Goal: Information Seeking & Learning: Learn about a topic

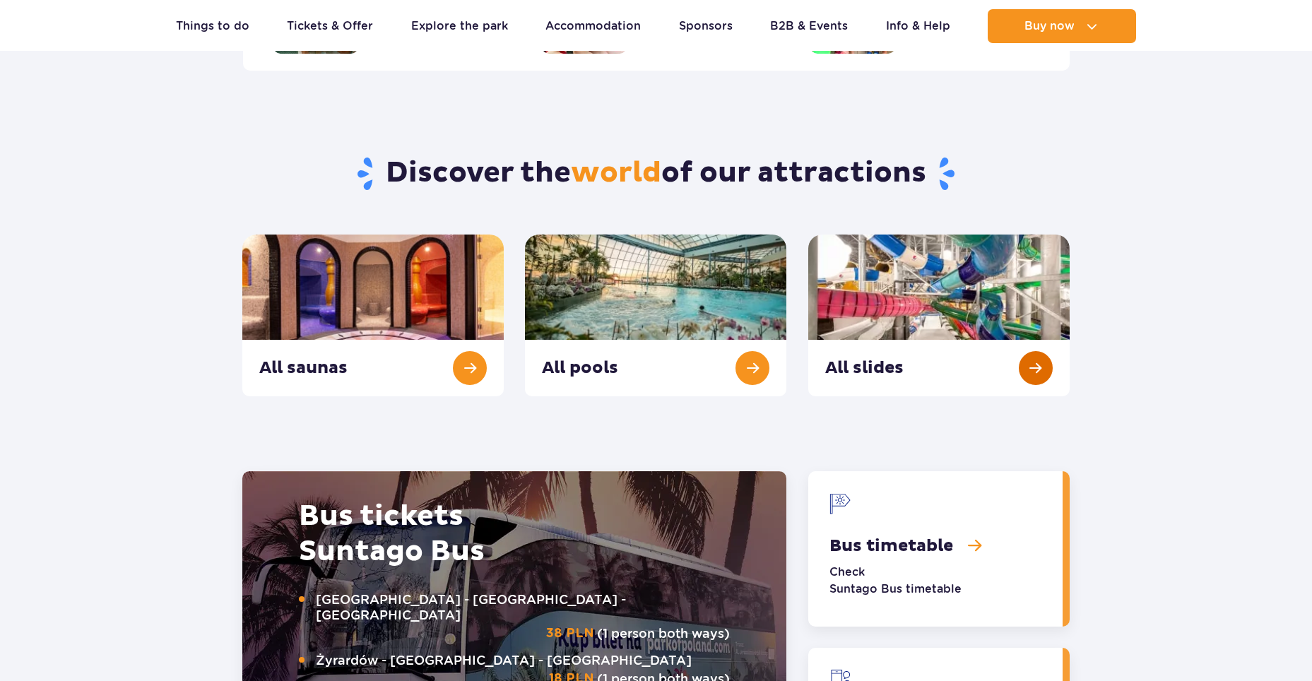
click at [1032, 368] on link "All slides" at bounding box center [938, 316] width 261 height 162
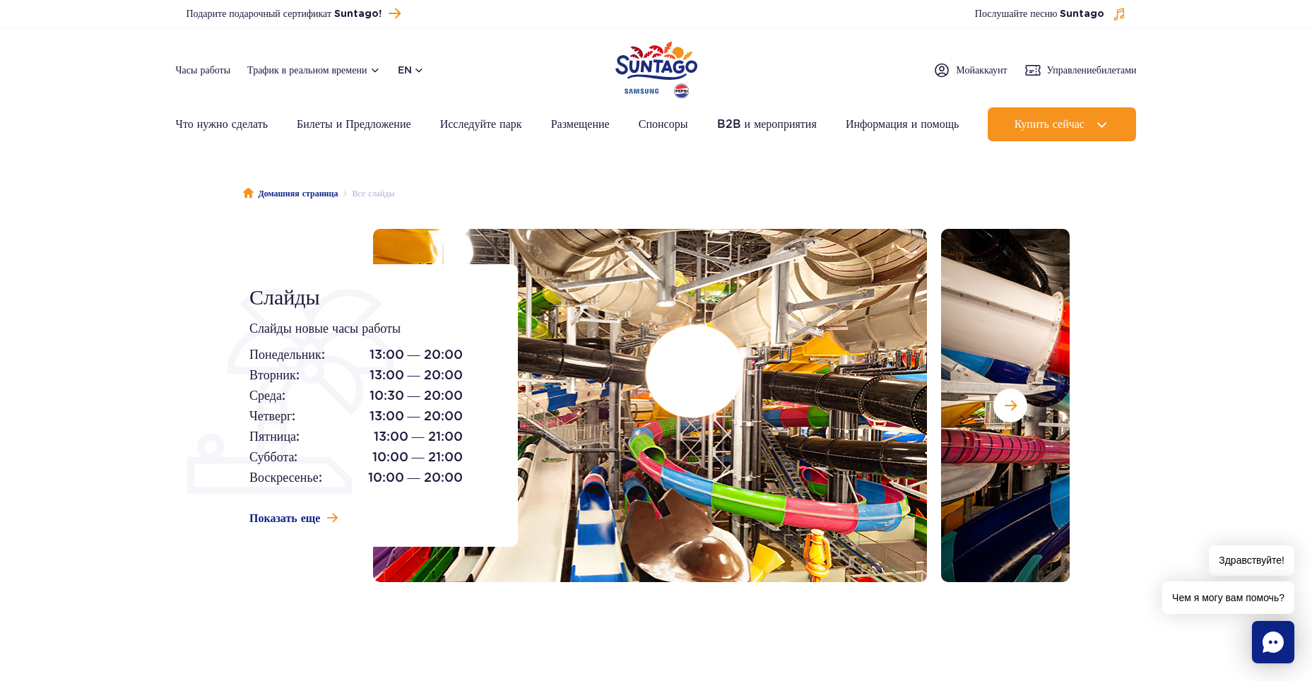
click at [512, 384] on div "Слайды Слайды новые часы работы Понедельник: 13:00 — 20:00 Вторник: 13:00 — 20:…" at bounding box center [656, 405] width 848 height 353
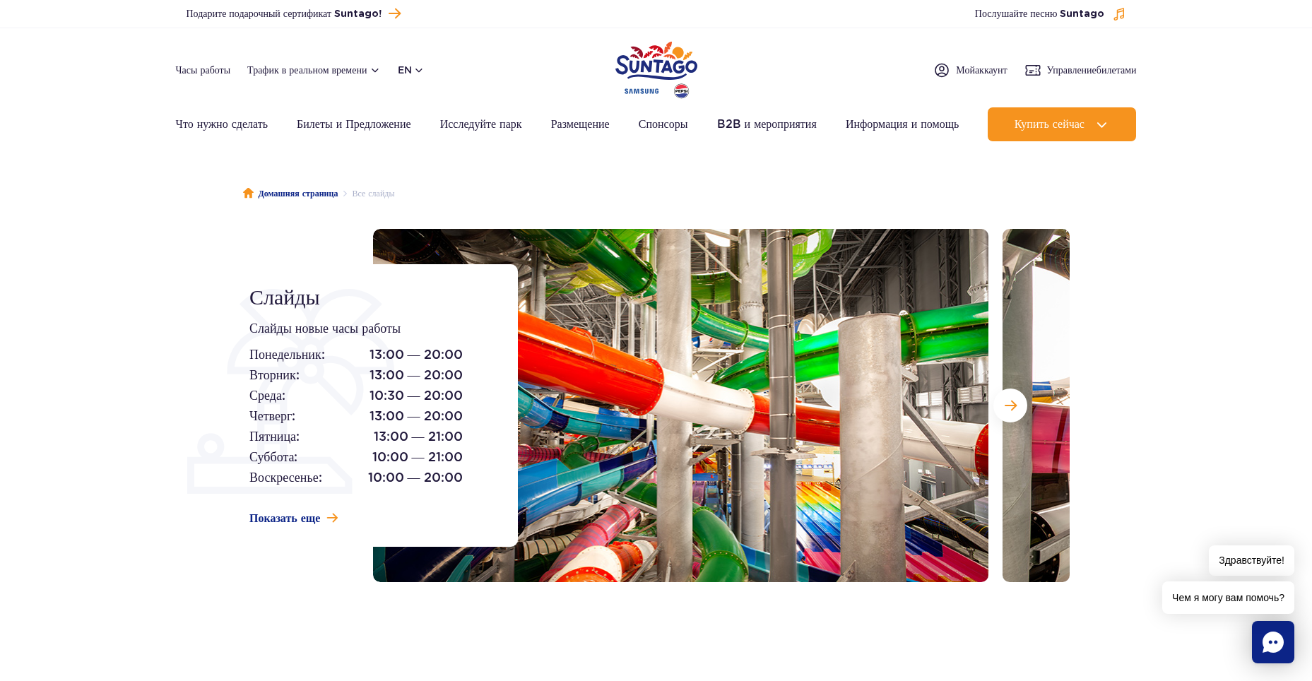
click at [490, 401] on div "Слайды Слайды новые часы работы Понедельник: 13:00 — 20:00 Вторник: 13:00 — 20:…" at bounding box center [656, 405] width 848 height 353
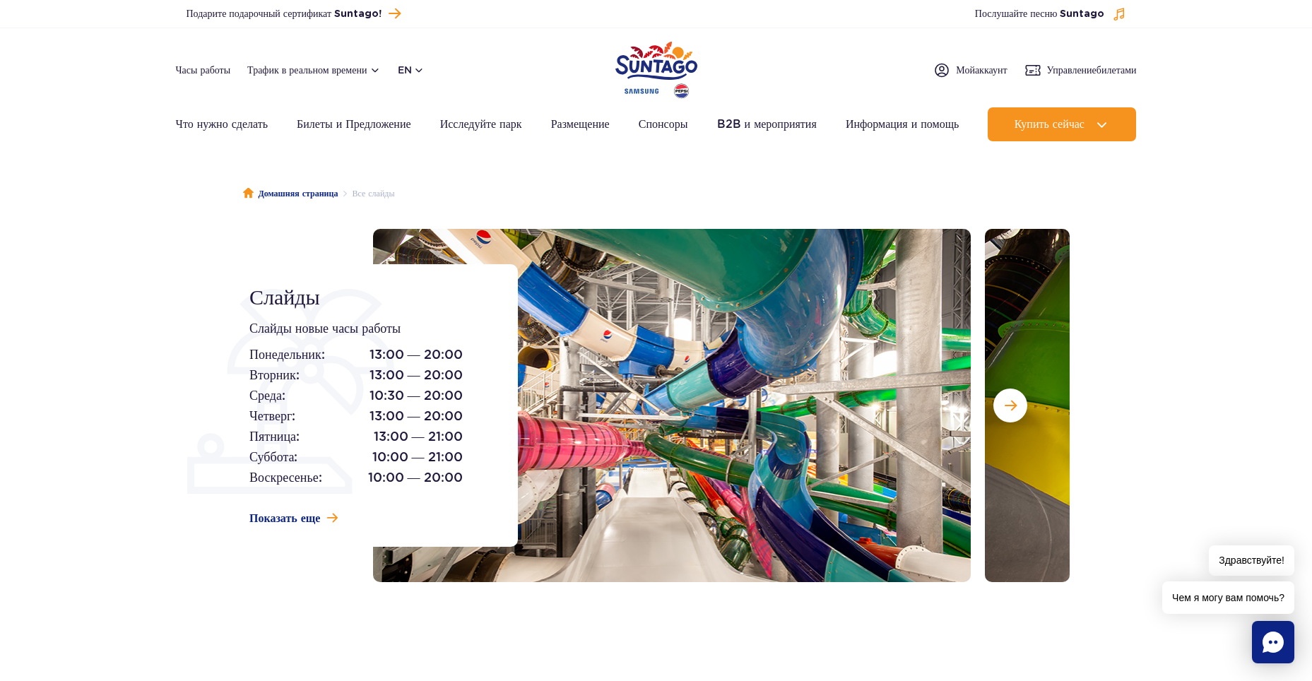
click at [569, 391] on img at bounding box center [662, 405] width 615 height 353
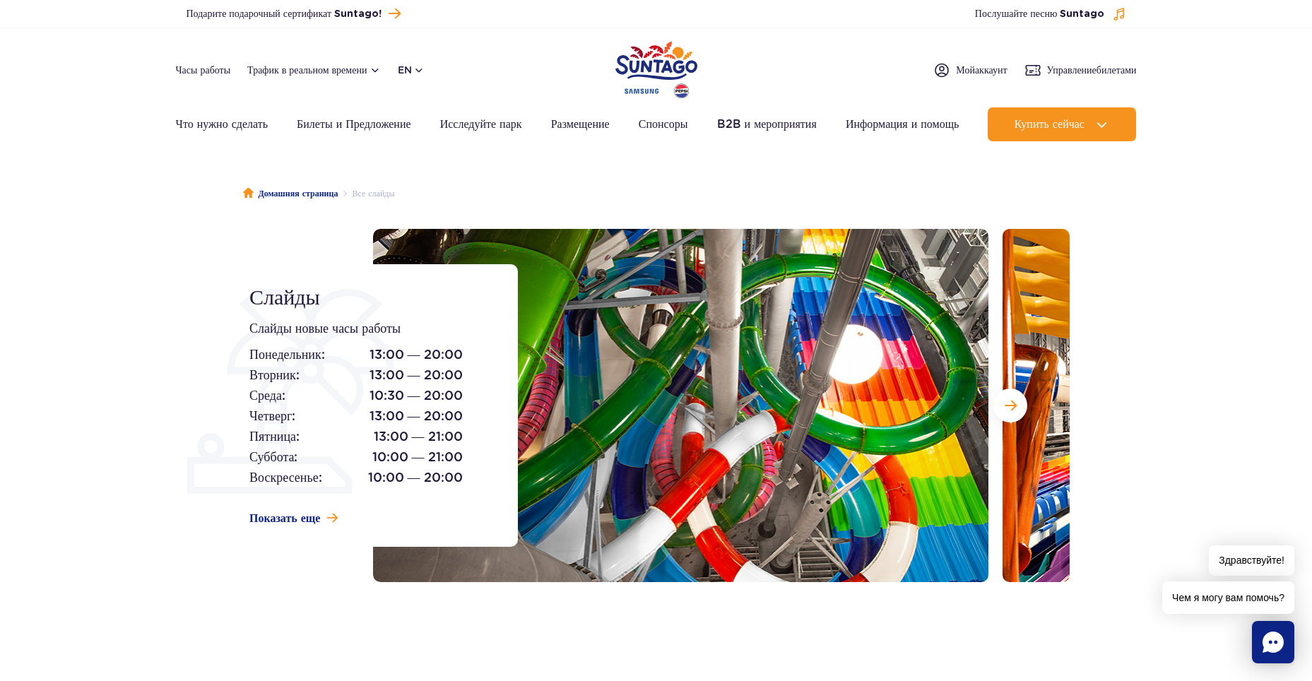
click at [573, 398] on img at bounding box center [680, 405] width 615 height 353
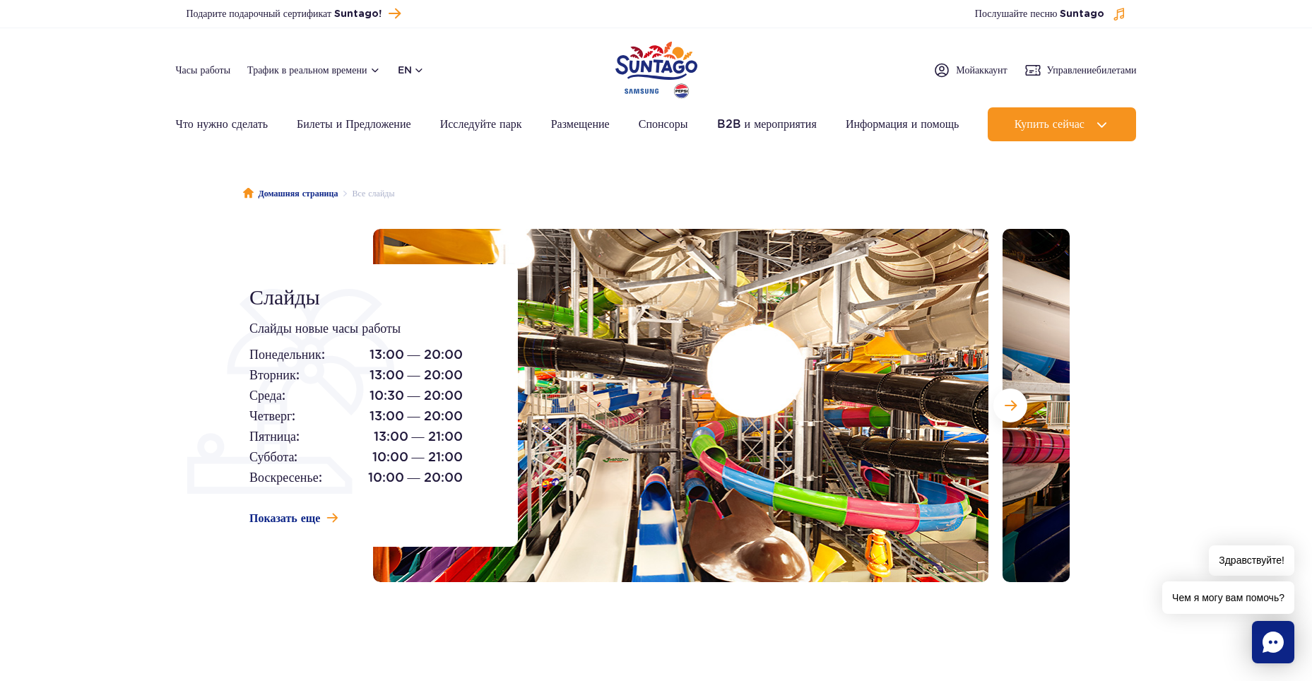
click at [617, 413] on img at bounding box center [680, 405] width 615 height 353
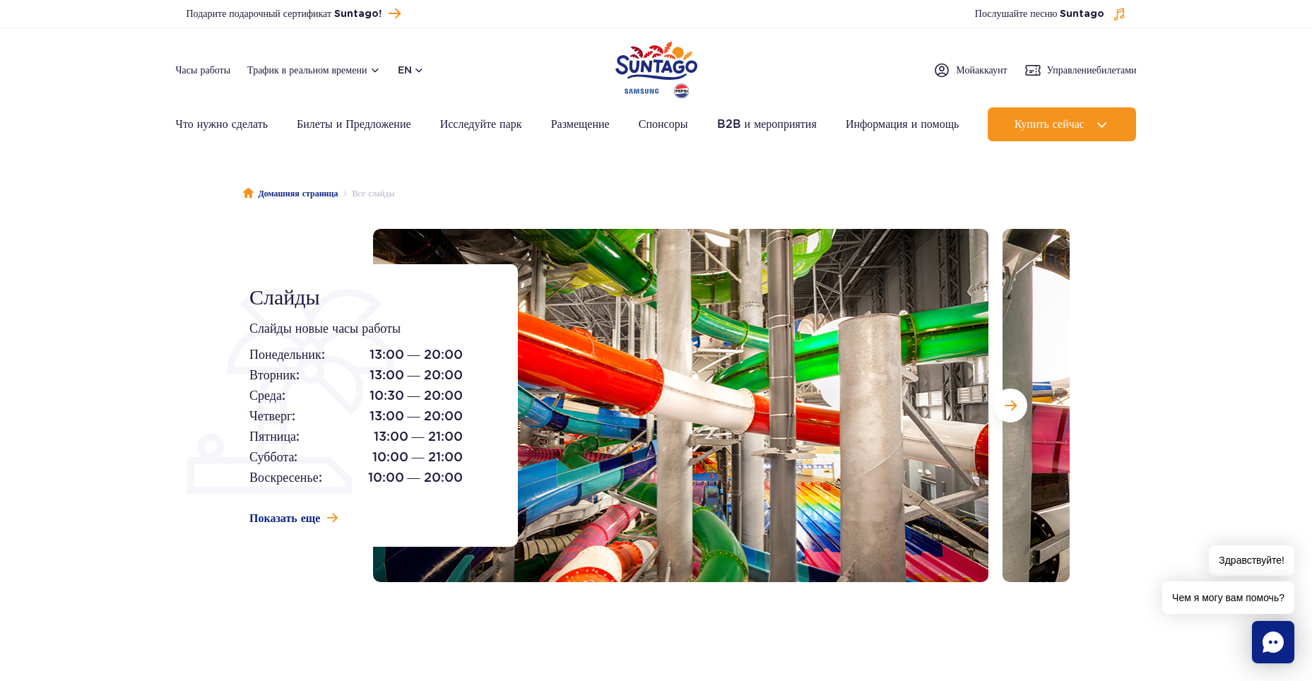
click at [525, 412] on img at bounding box center [680, 405] width 615 height 353
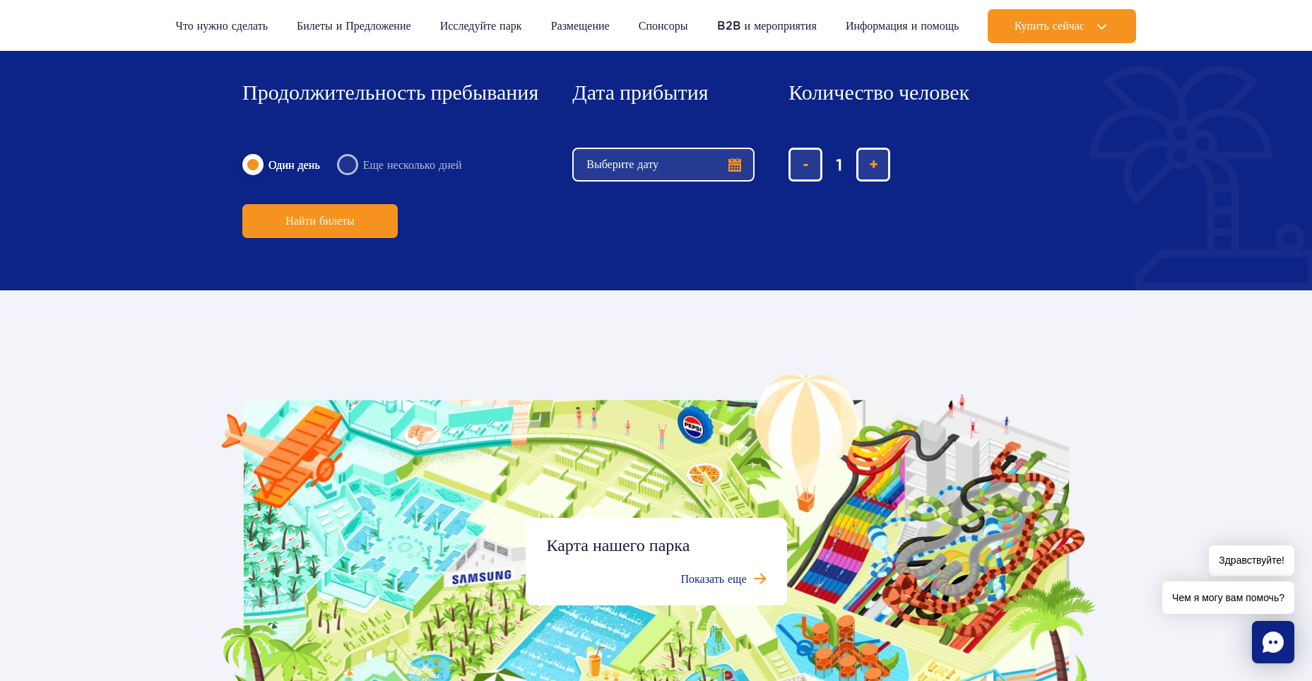
scroll to position [2492, 0]
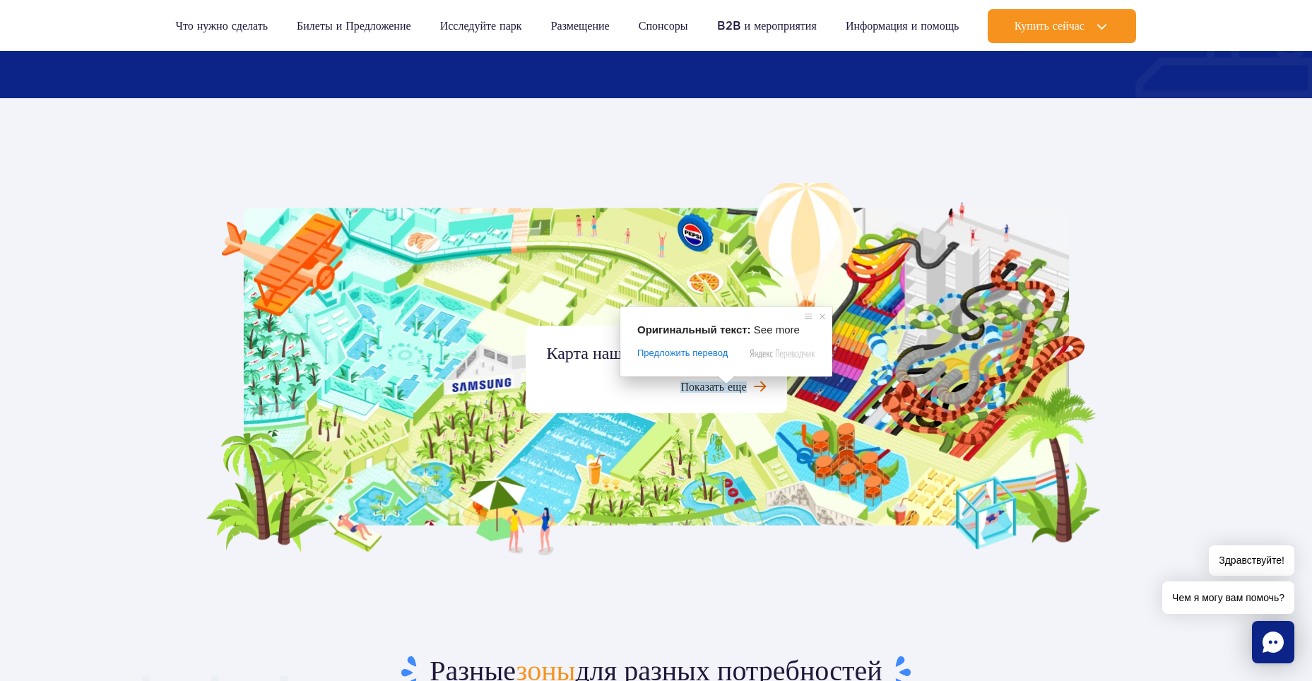
click at [727, 384] on span at bounding box center [726, 380] width 18 height 8
click at [827, 316] on span at bounding box center [822, 316] width 14 height 14
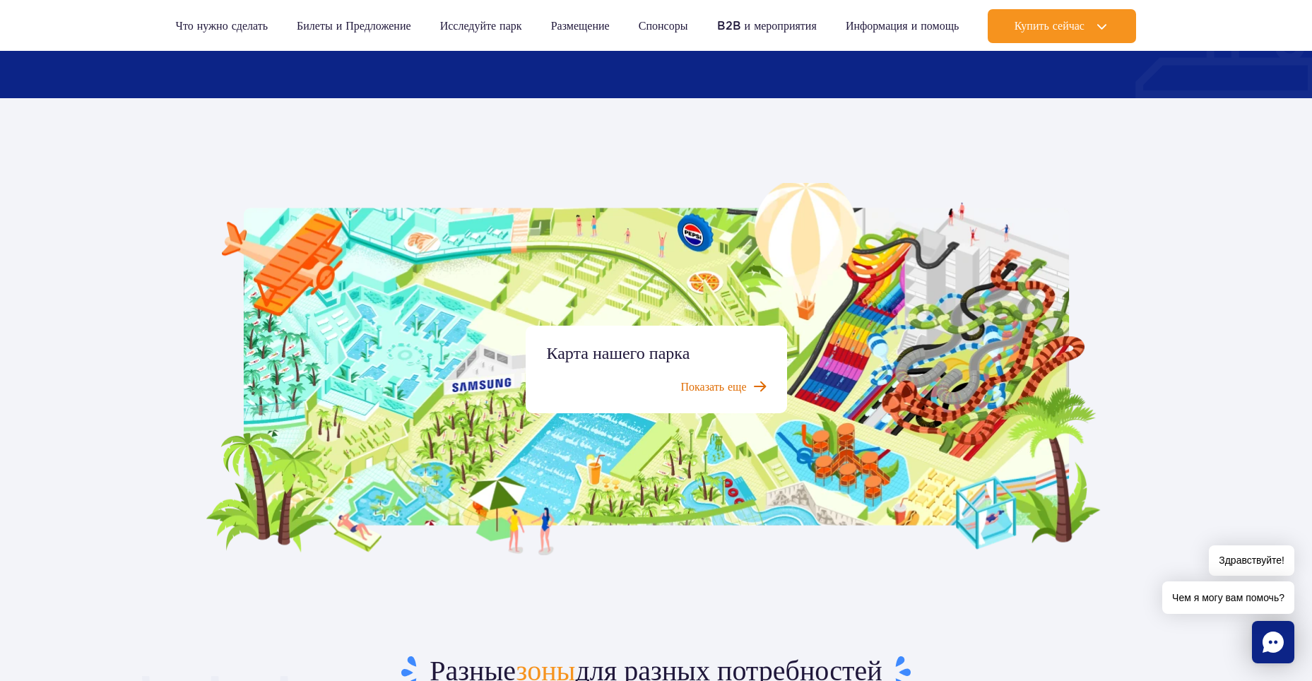
click at [763, 384] on span at bounding box center [760, 386] width 12 height 13
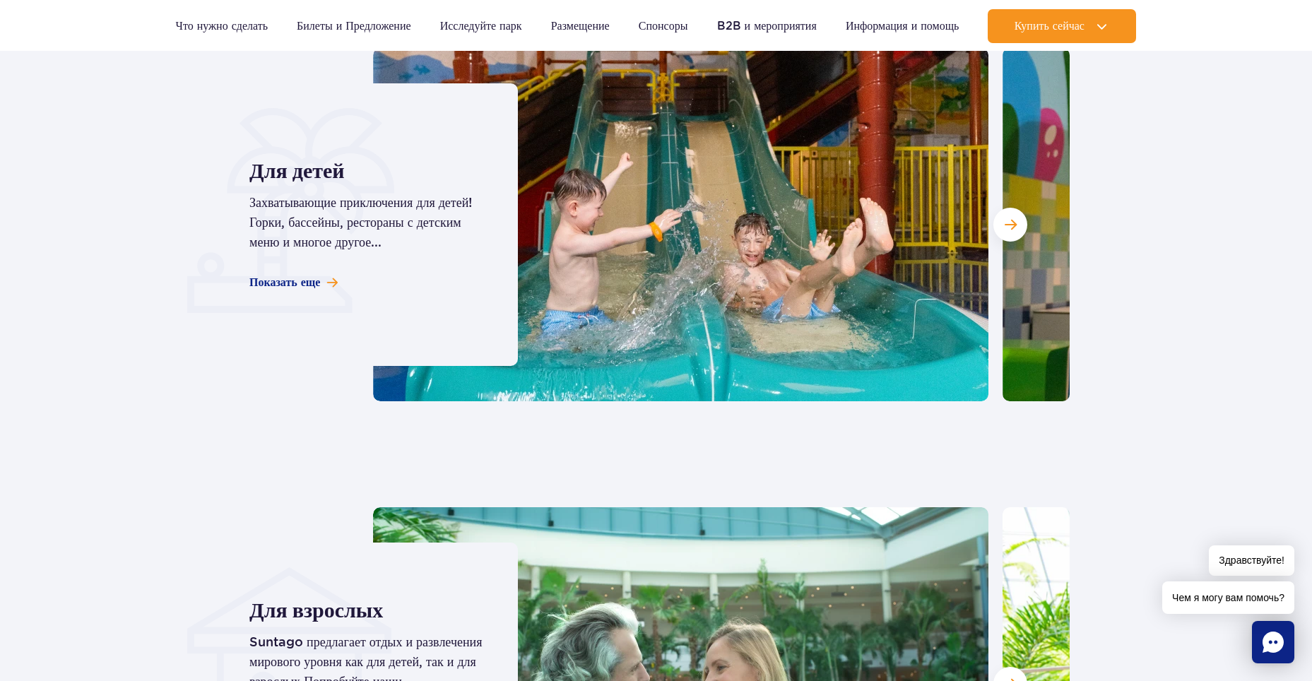
scroll to position [3622, 0]
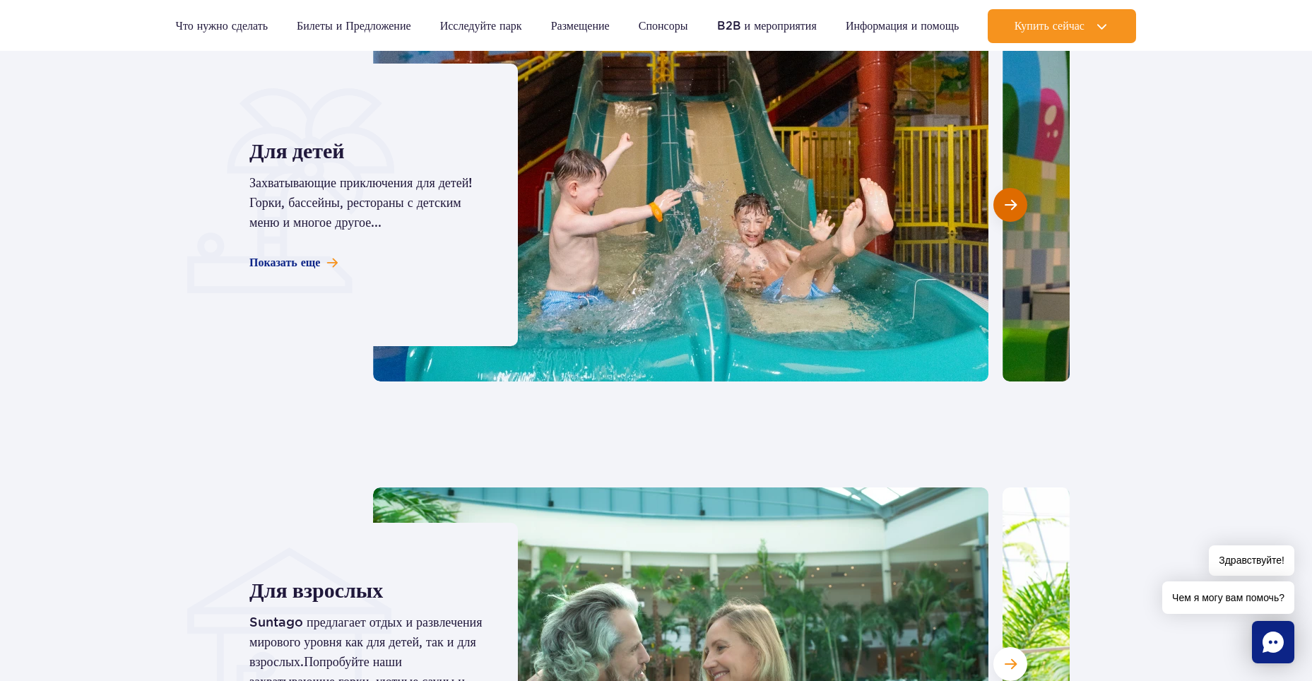
click at [1009, 212] on button "Следующий слайд" at bounding box center [1010, 205] width 34 height 34
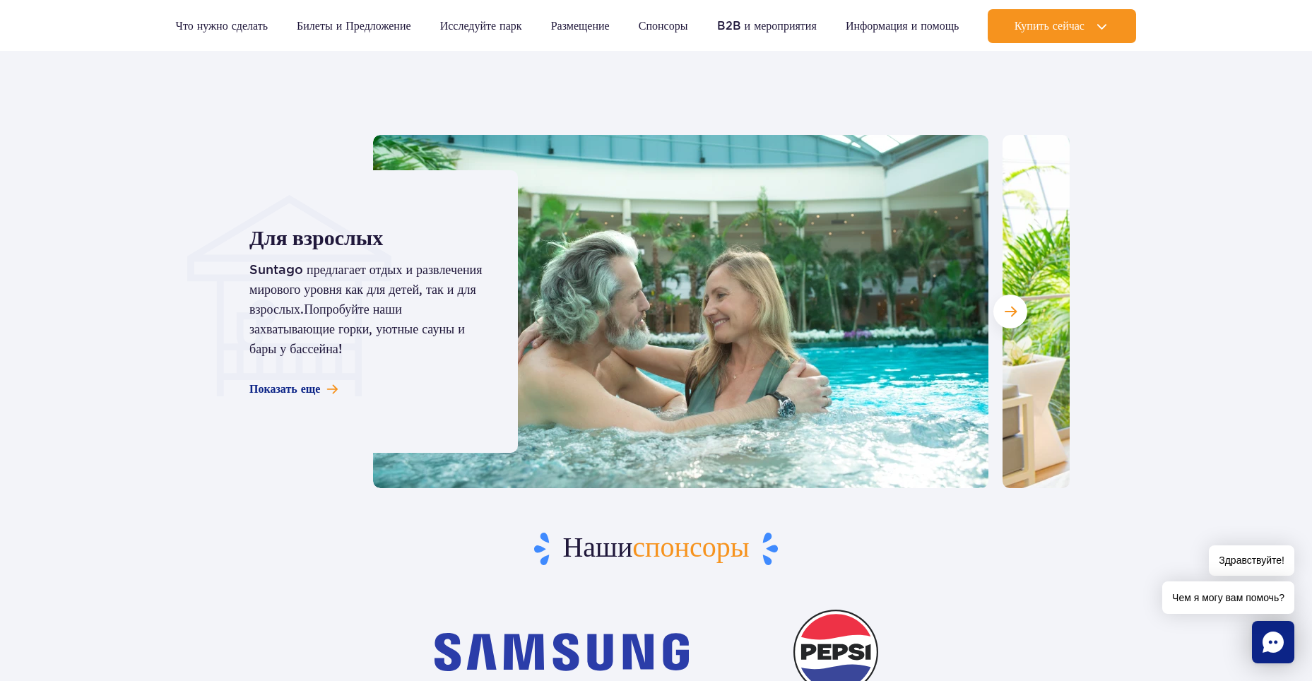
scroll to position [3976, 0]
click at [1014, 316] on span "Следующий слайд" at bounding box center [1011, 310] width 12 height 13
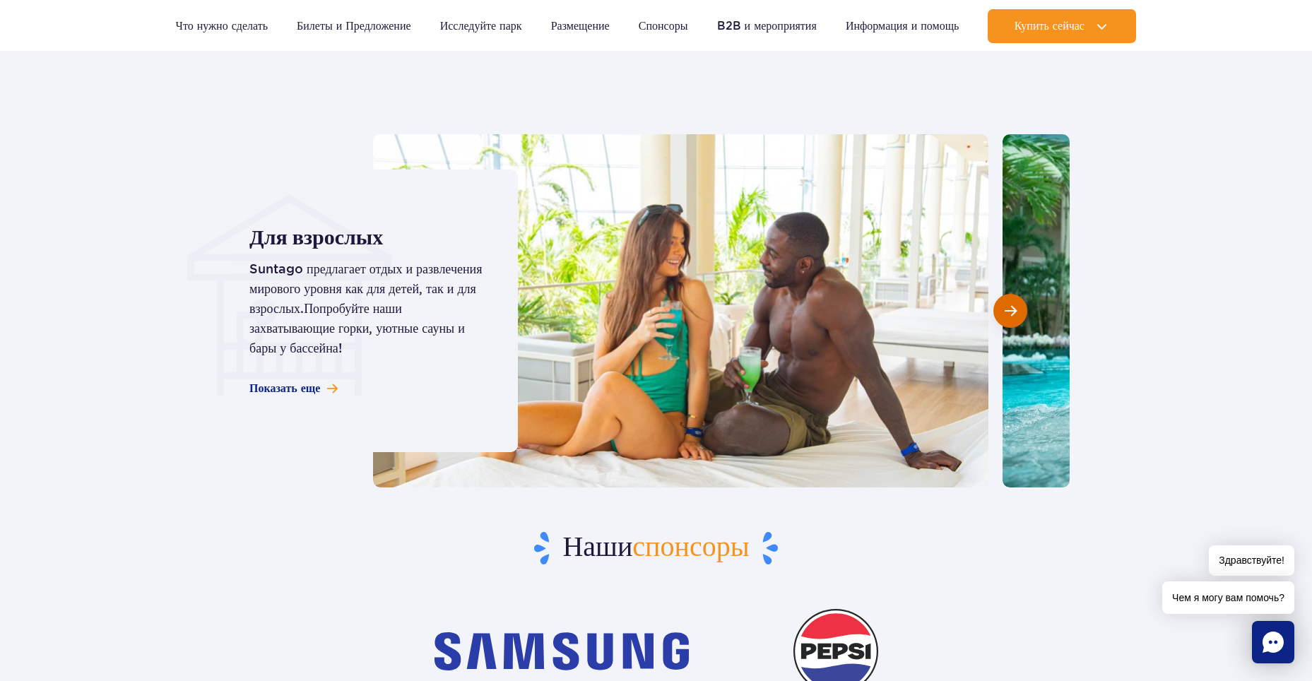
click at [1014, 315] on span "Следующий слайд" at bounding box center [1011, 310] width 12 height 13
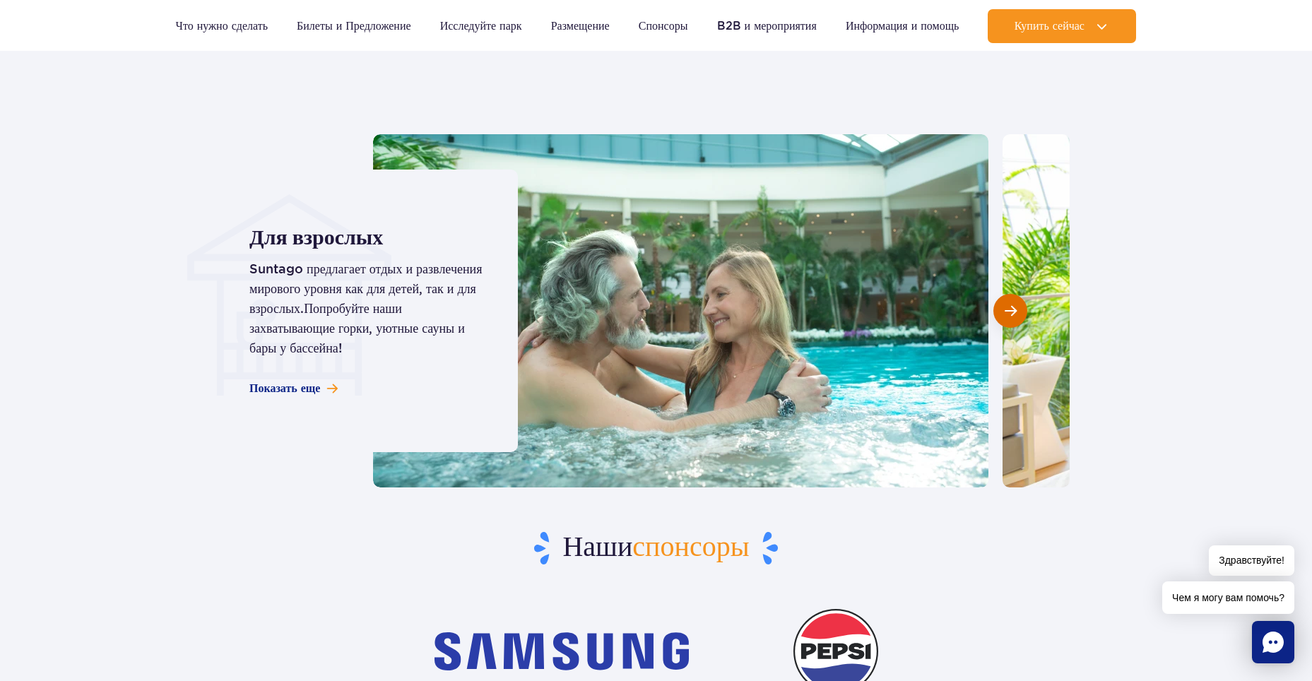
click at [1014, 315] on span "Следующий слайд" at bounding box center [1011, 310] width 12 height 13
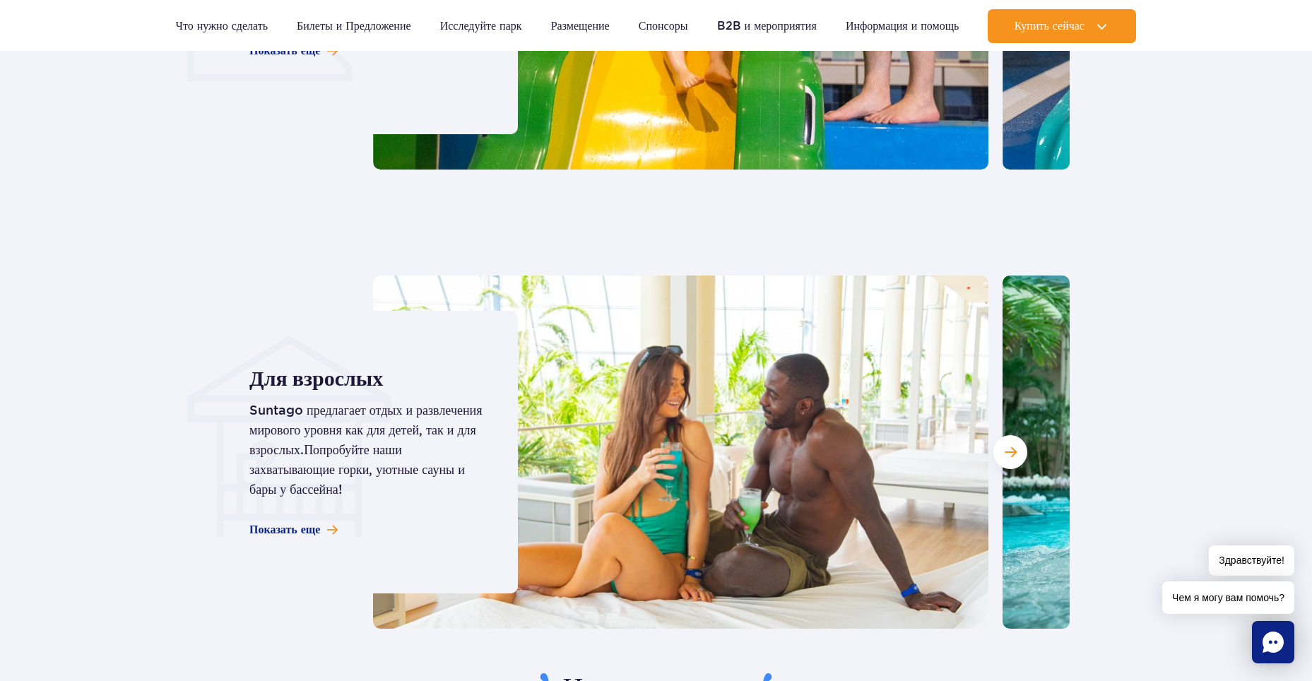
scroll to position [3552, 0]
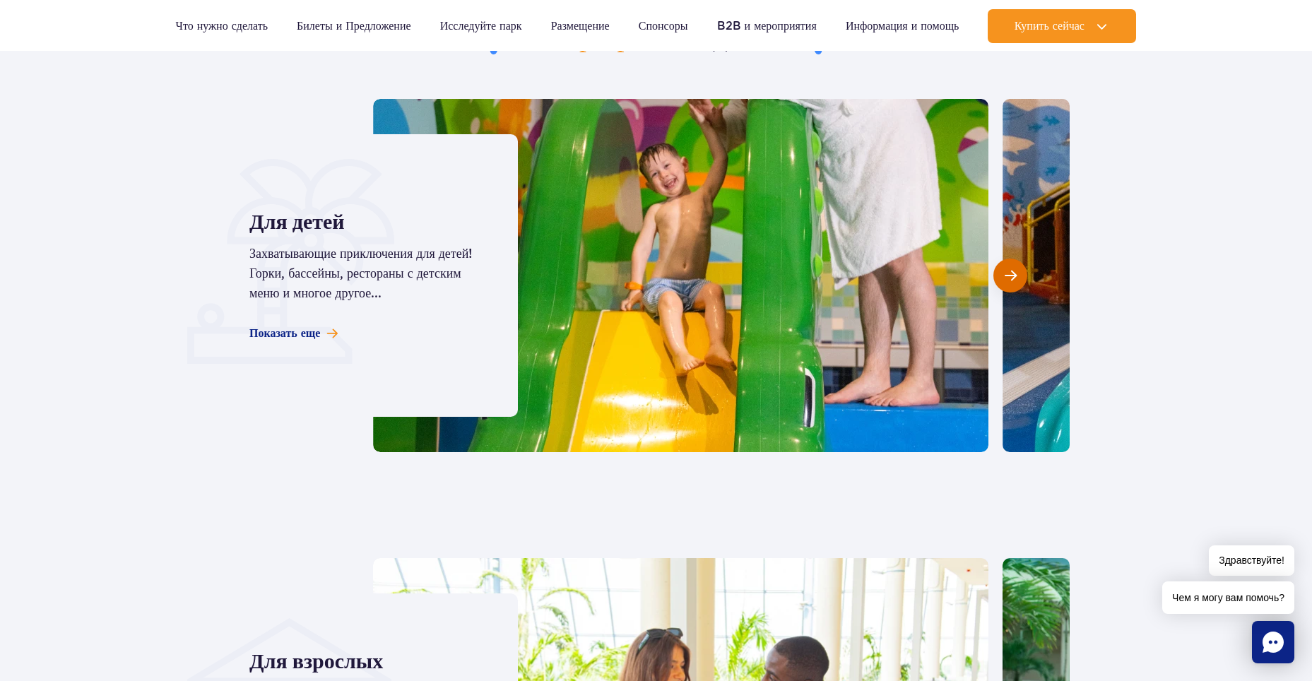
click at [1013, 269] on span "Следующий слайд" at bounding box center [1011, 275] width 12 height 13
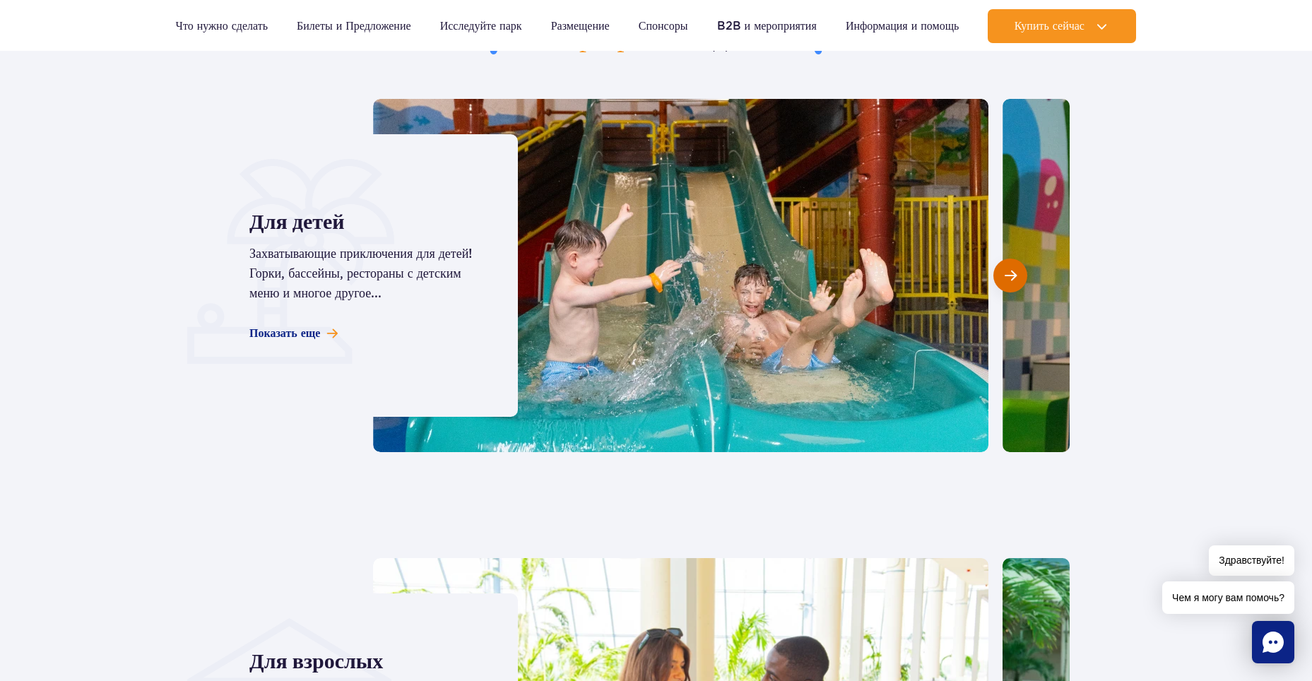
click at [1013, 269] on span "Следующий слайд" at bounding box center [1011, 275] width 12 height 13
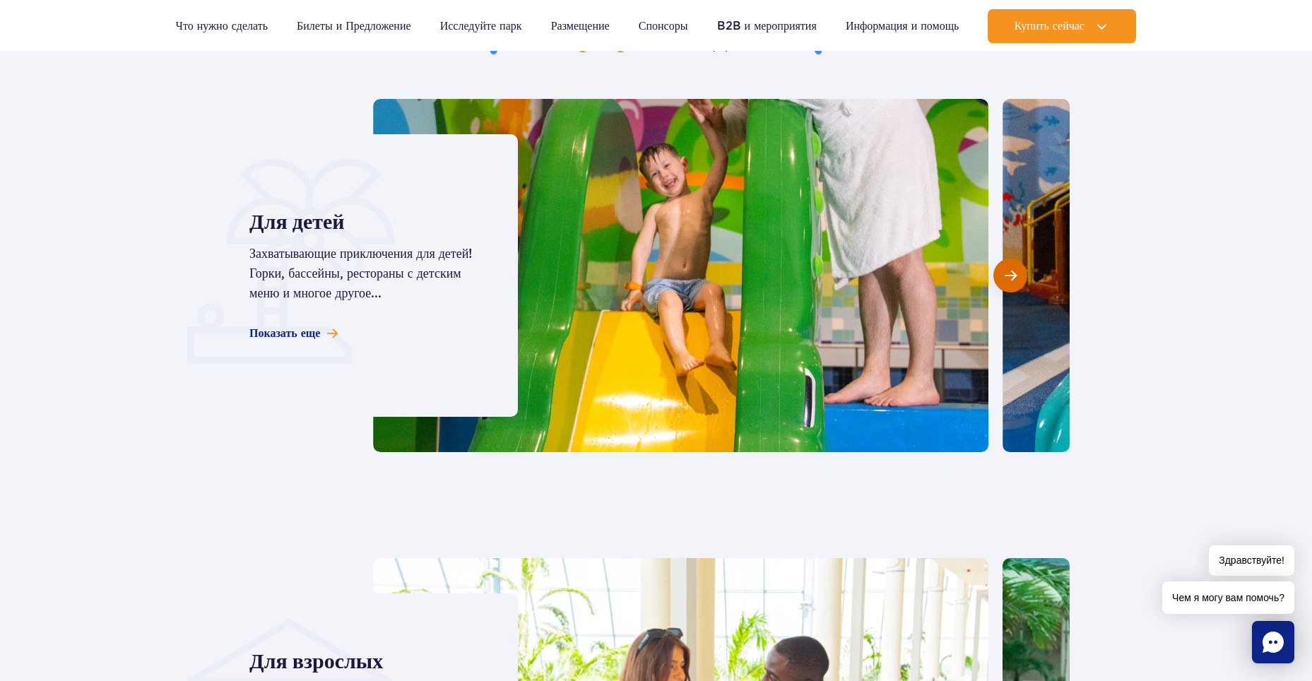
click at [1013, 269] on span "Следующий слайд" at bounding box center [1011, 275] width 12 height 13
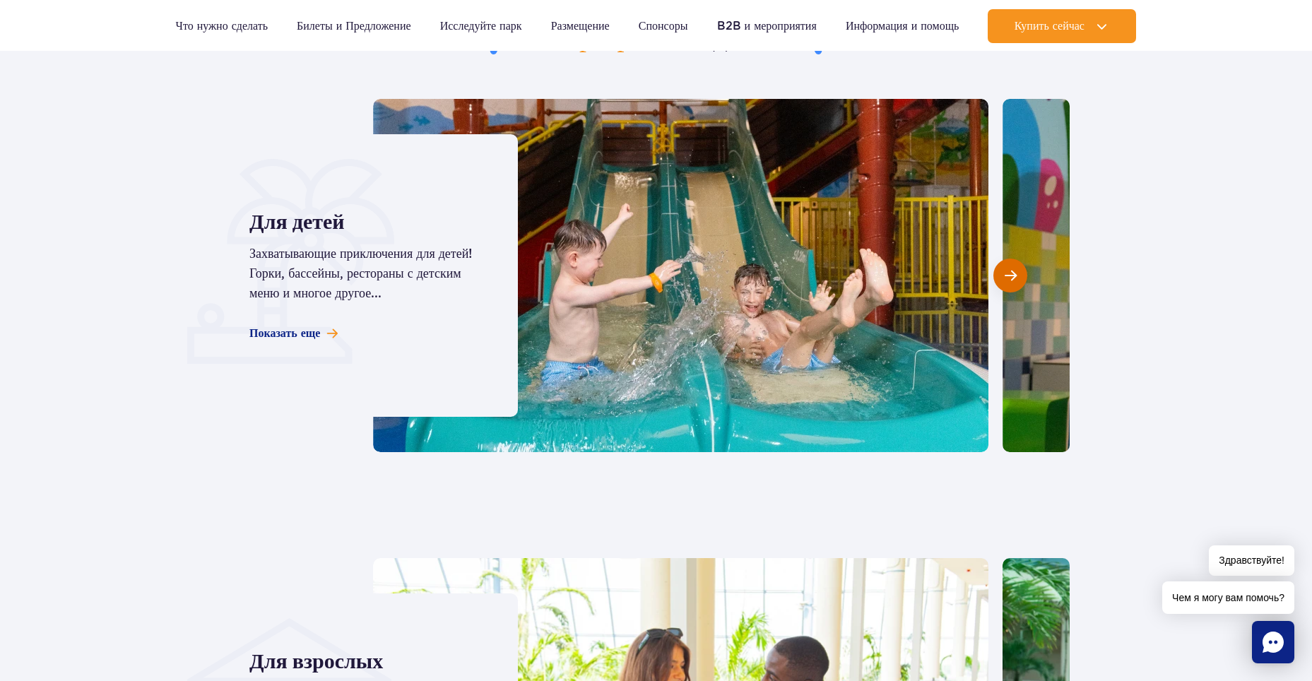
click at [1013, 269] on span "Следующий слайд" at bounding box center [1011, 275] width 12 height 13
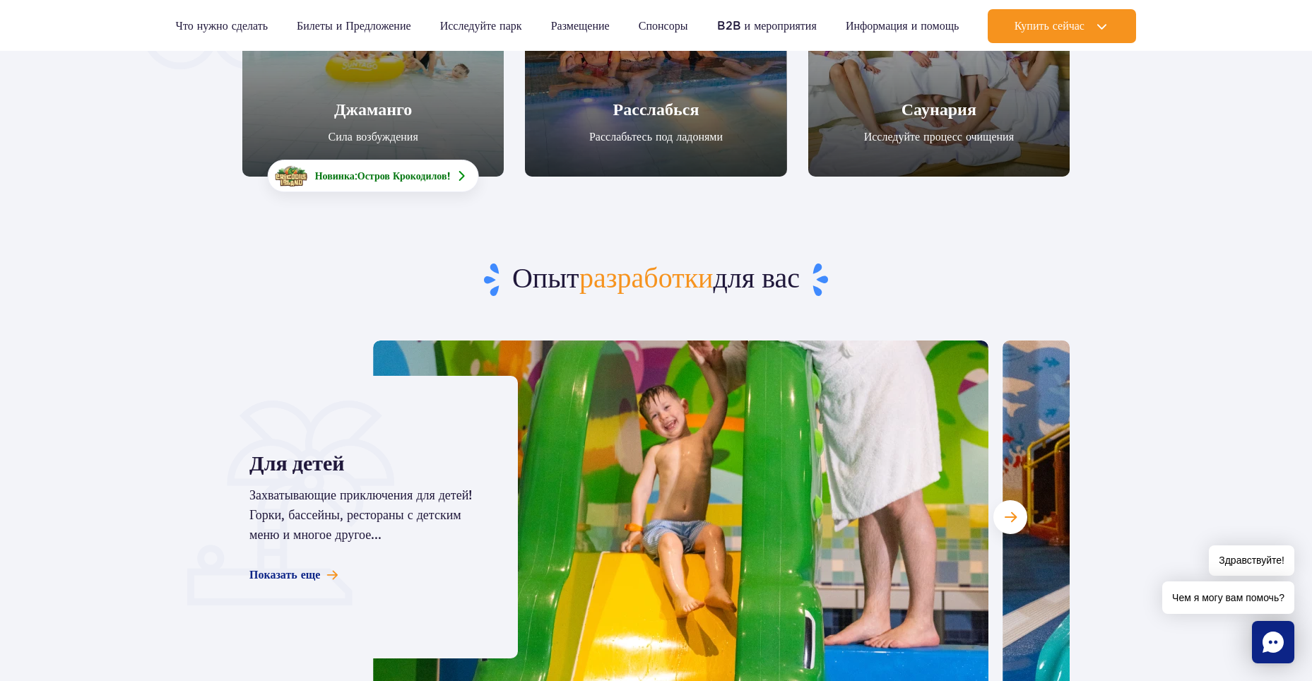
scroll to position [3269, 0]
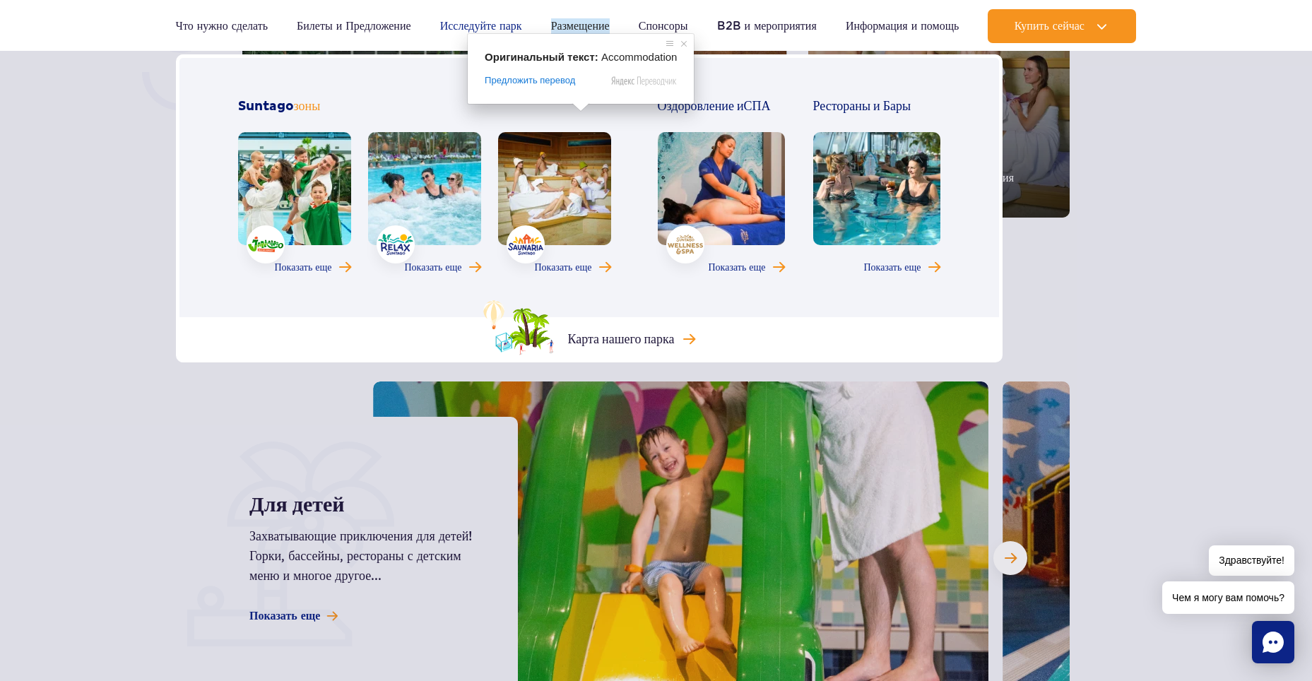
click at [481, 27] on ya-tr-span "Исследуйте парк" at bounding box center [481, 26] width 82 height 16
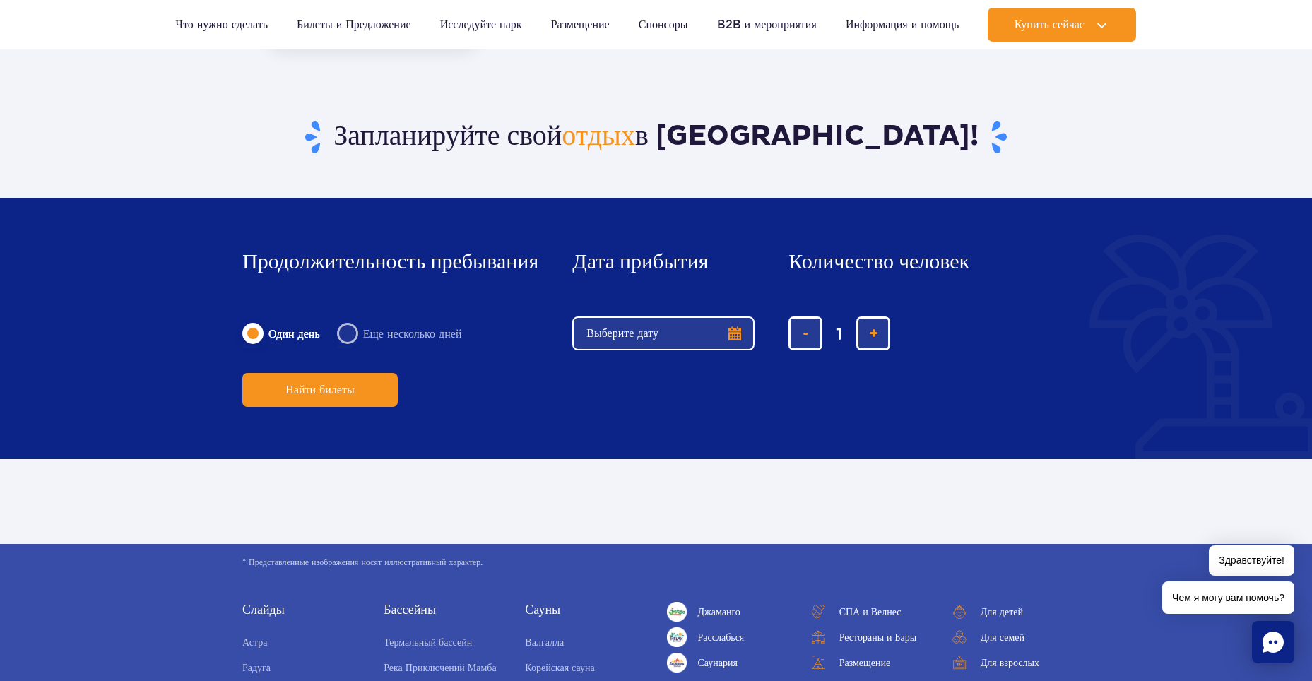
scroll to position [706, 0]
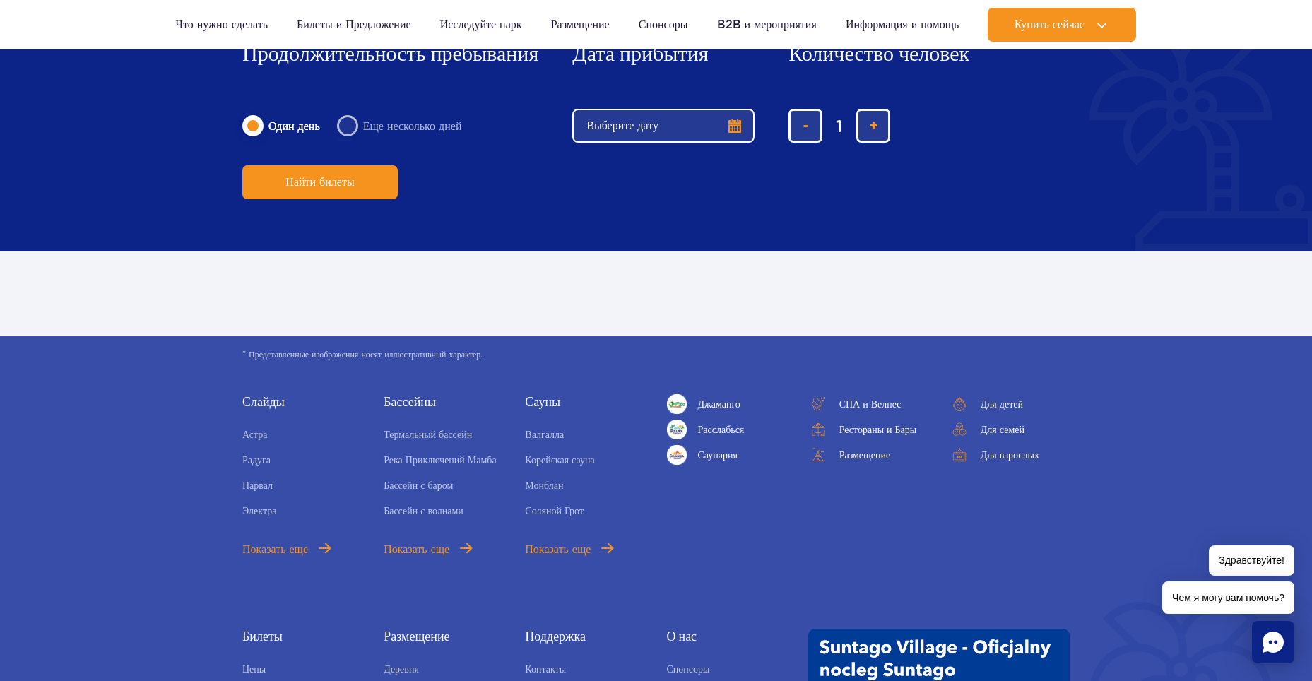
click at [682, 509] on div "Зоны Джаманго Расслабься [GEOGRAPHIC_DATA] Другое СПА и Велнес Рестораны и [GEO…" at bounding box center [868, 476] width 425 height 164
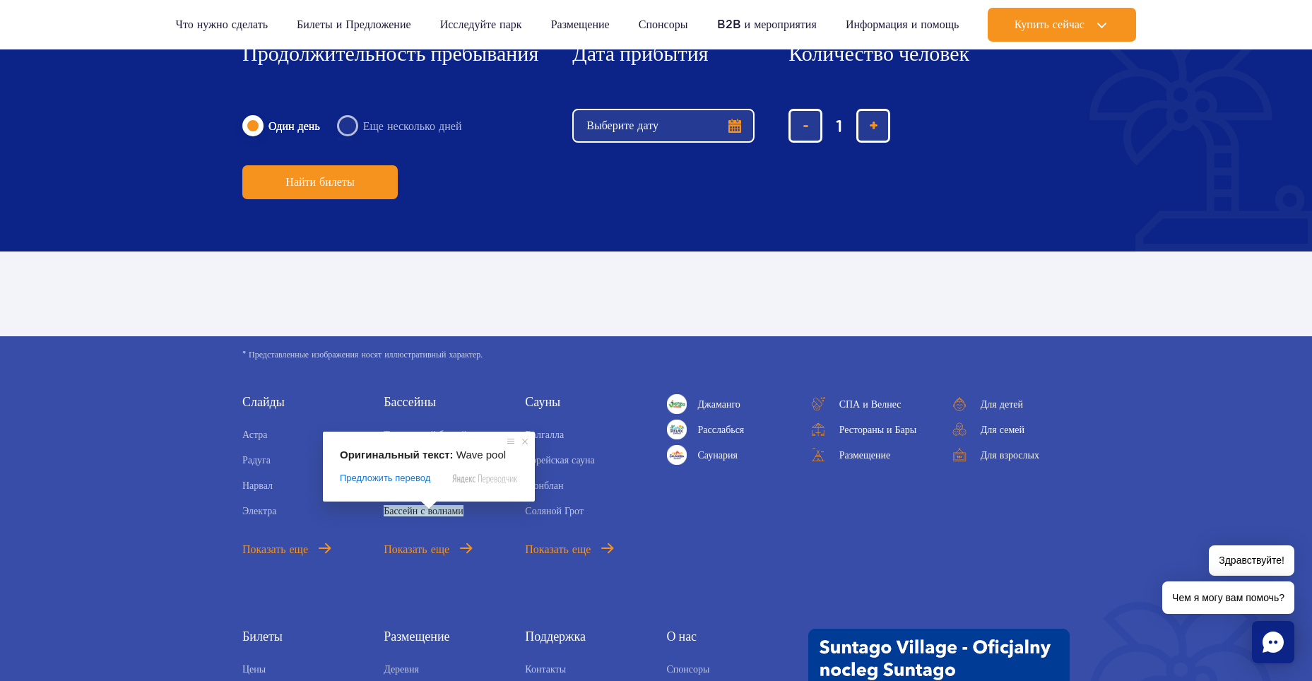
click at [428, 509] on span at bounding box center [429, 505] width 18 height 8
click at [446, 513] on ya-tr-span "Бассейн с волнами" at bounding box center [424, 510] width 80 height 11
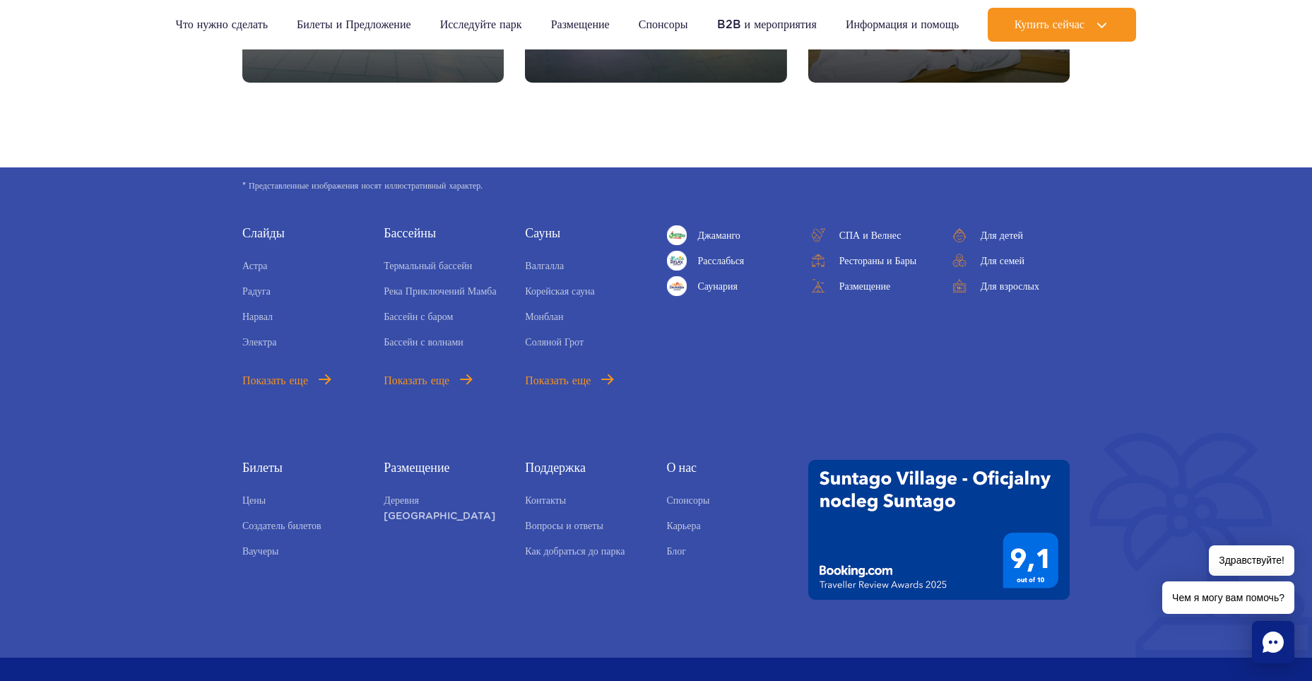
scroll to position [5298, 0]
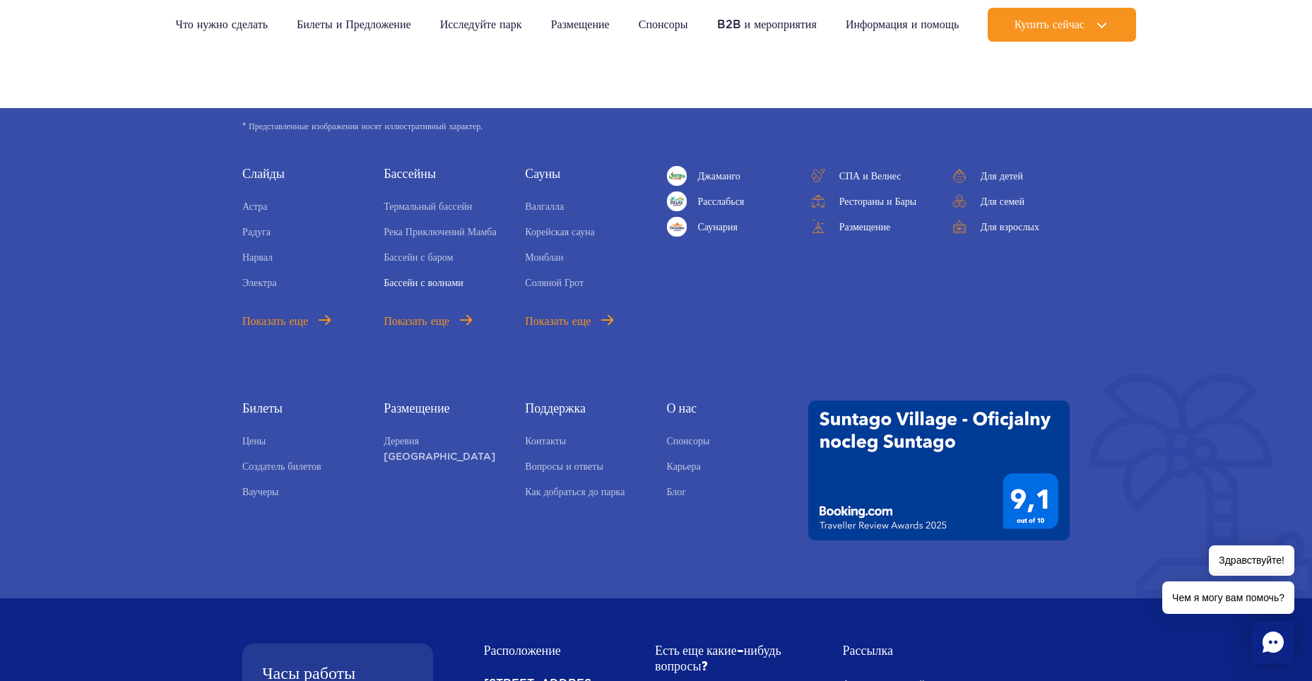
click at [443, 285] on ya-tr-span "Бассейн с волнами" at bounding box center [424, 282] width 80 height 11
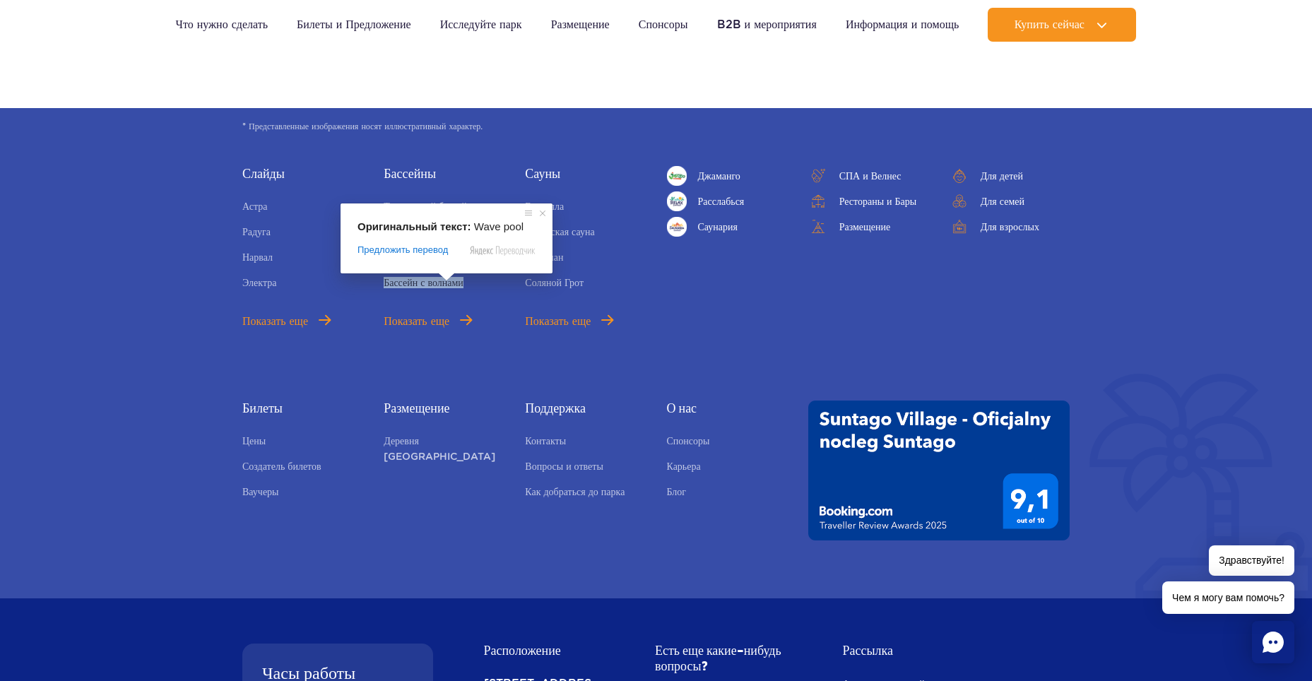
click at [1151, 170] on div "* Представленные изображения носят иллюстративный характер. Слайды Астра Радуга…" at bounding box center [656, 353] width 1312 height 490
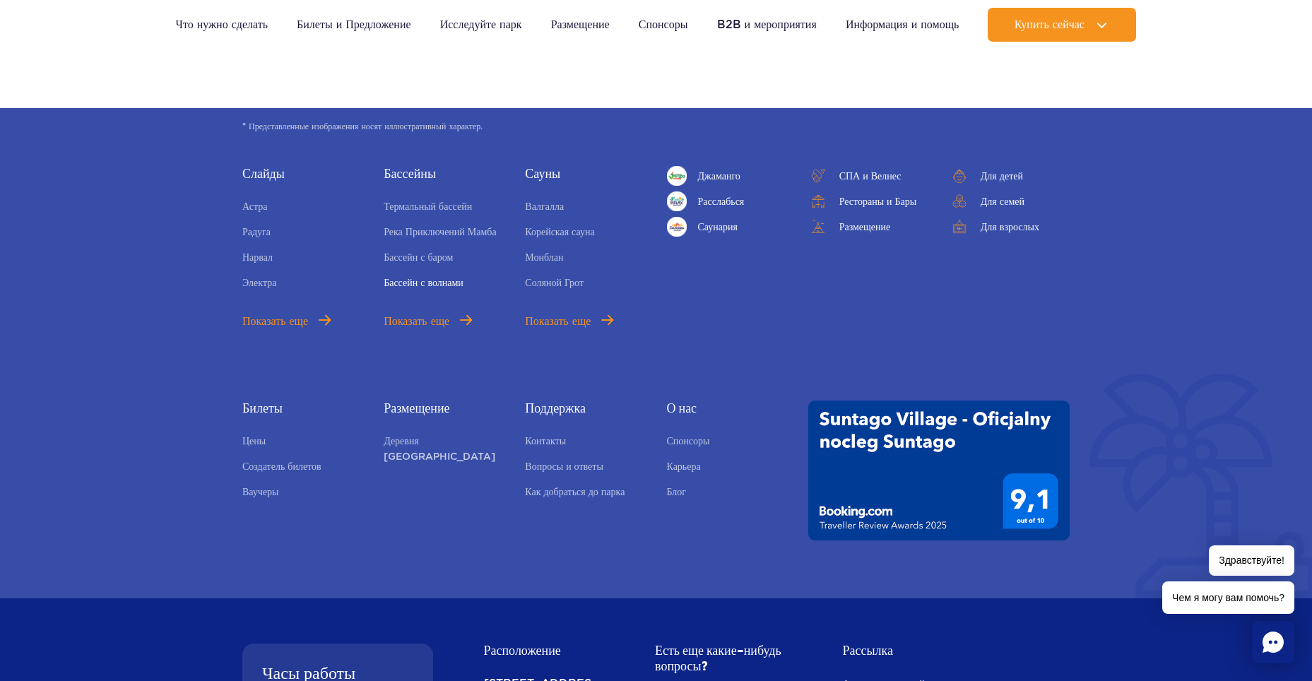
click at [427, 290] on link "Бассейн с волнами" at bounding box center [424, 285] width 80 height 20
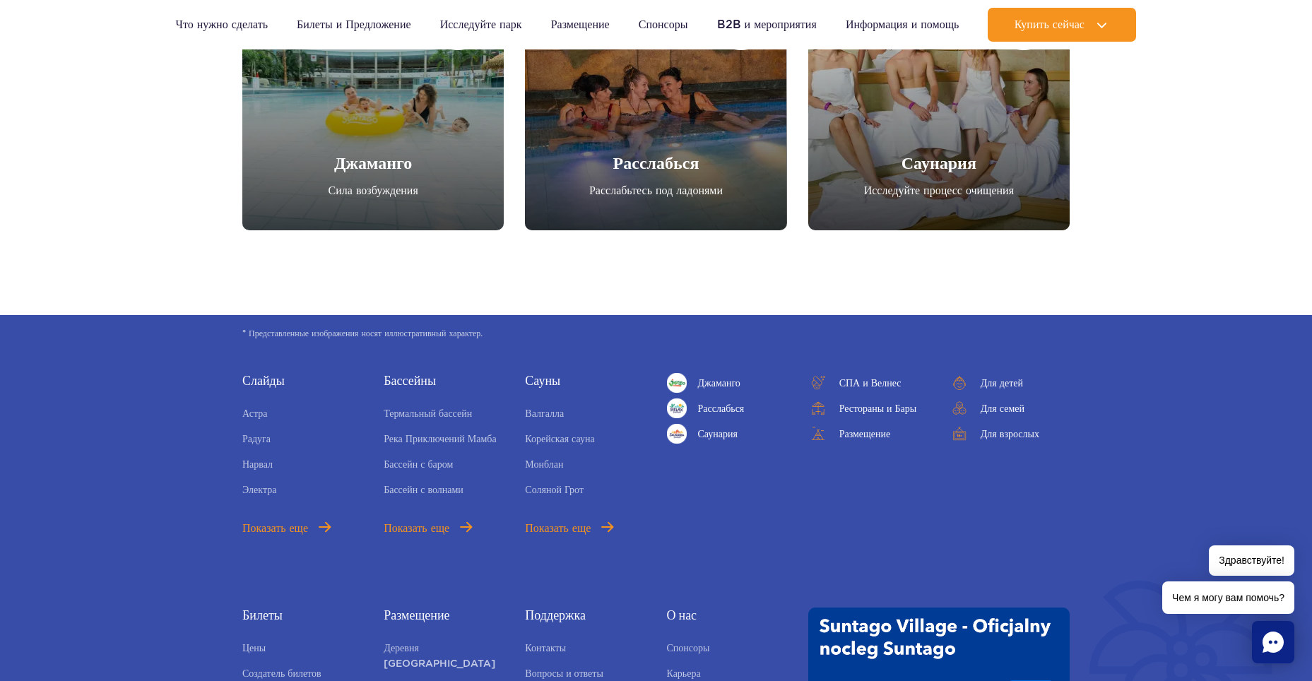
scroll to position [5157, 0]
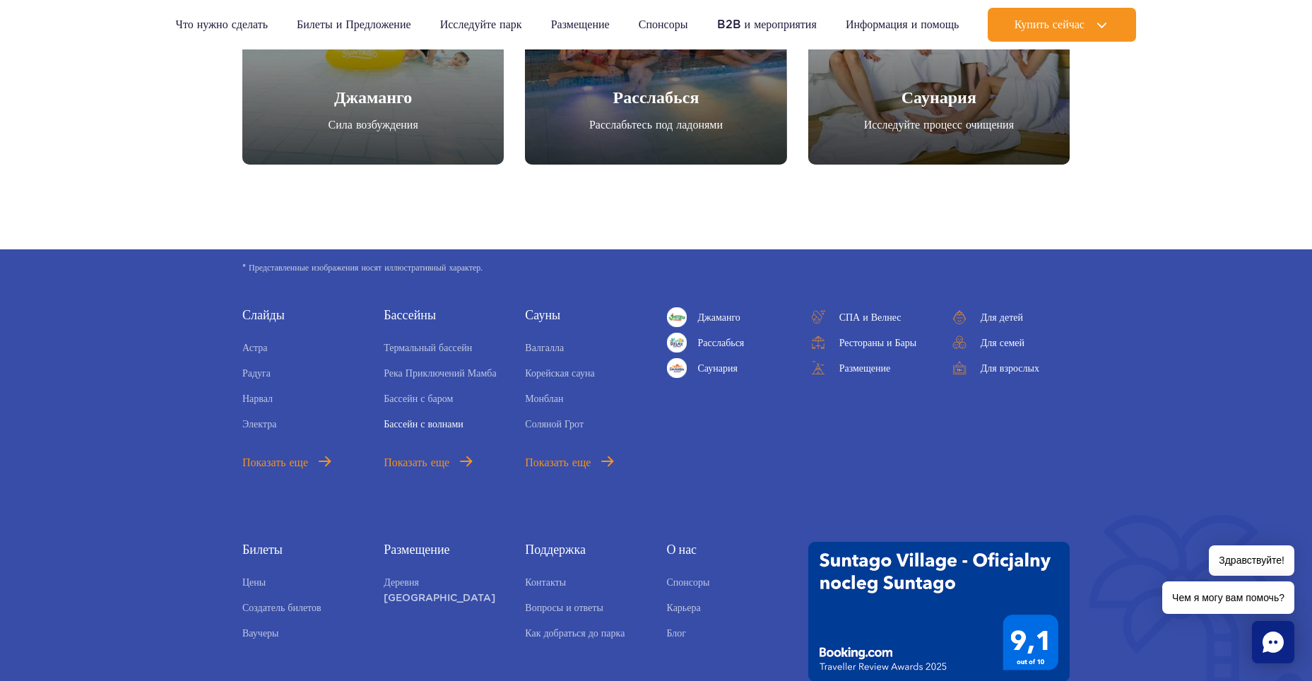
click at [393, 421] on ya-tr-span "Бассейн с волнами" at bounding box center [424, 423] width 80 height 11
